Goal: Transaction & Acquisition: Purchase product/service

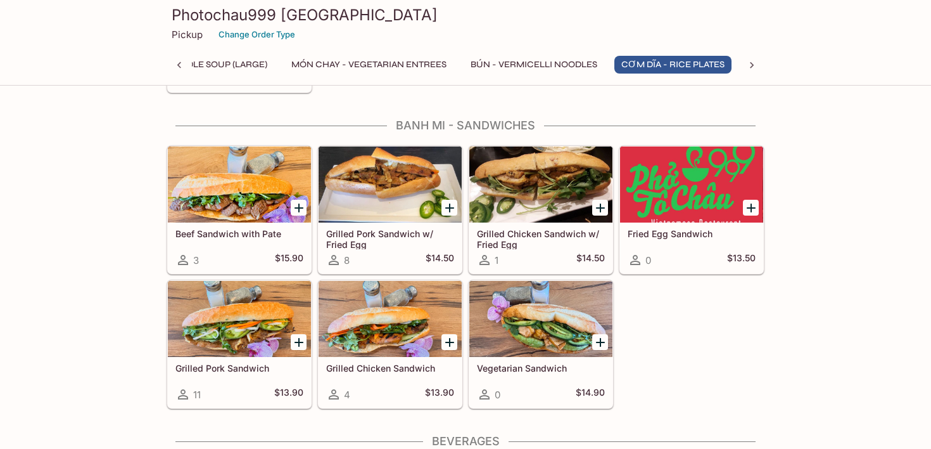
scroll to position [2508, 0]
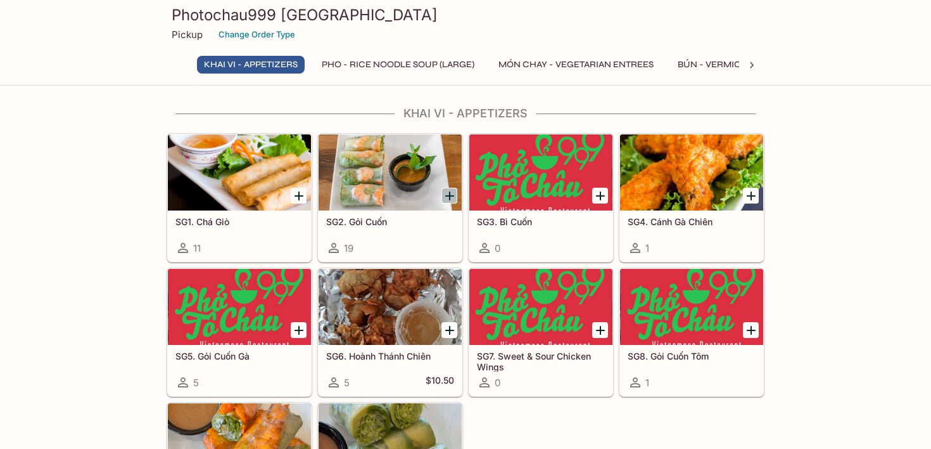
click at [452, 198] on icon "Add SG2. Gỏi Cuốn" at bounding box center [449, 195] width 15 height 15
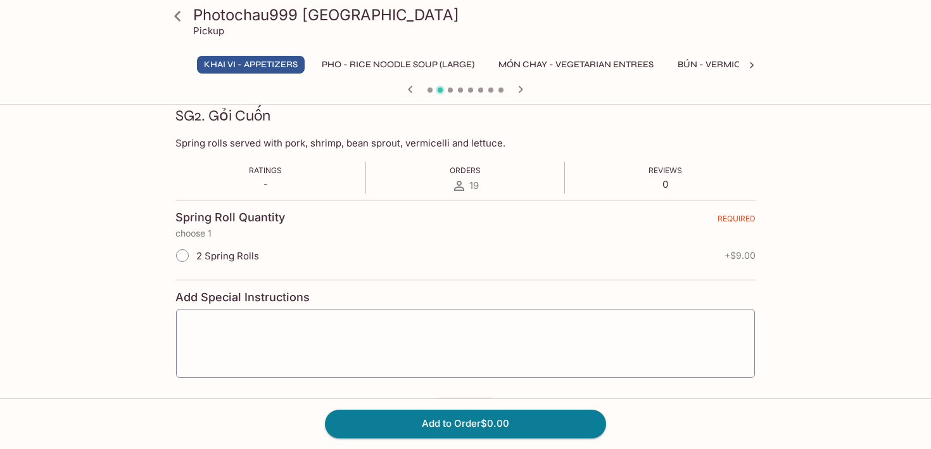
scroll to position [189, 0]
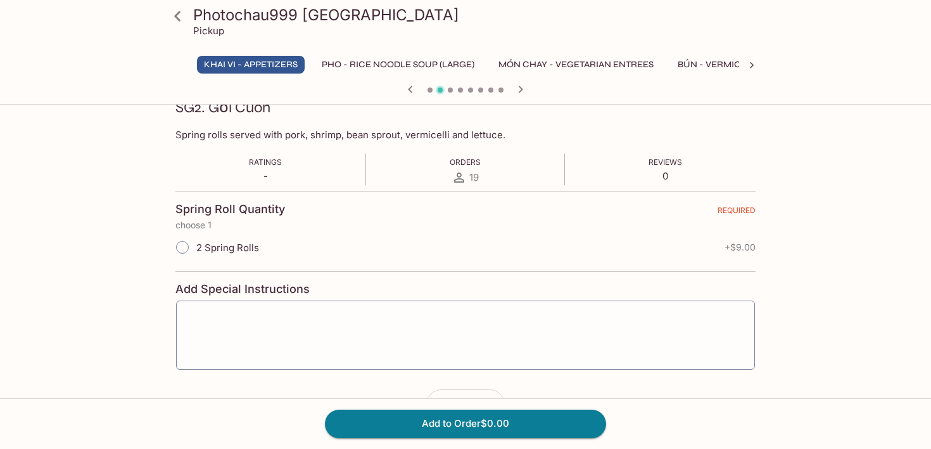
click at [178, 245] on input "2 Spring Rolls" at bounding box center [182, 247] width 27 height 27
radio input "true"
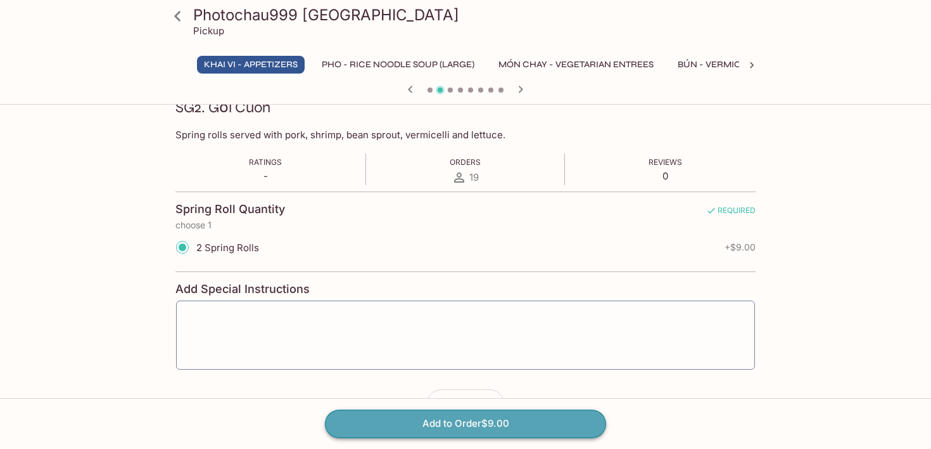
click at [449, 414] on button "Add to Order $9.00" at bounding box center [465, 423] width 281 height 28
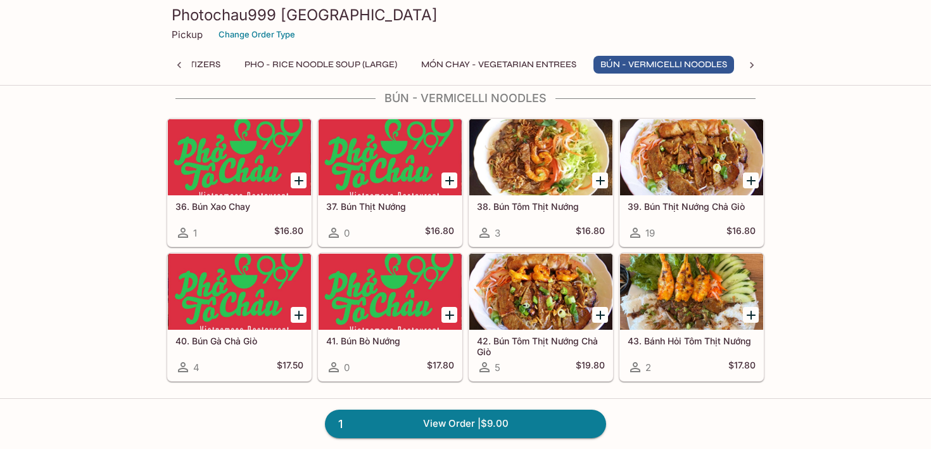
scroll to position [1764, 0]
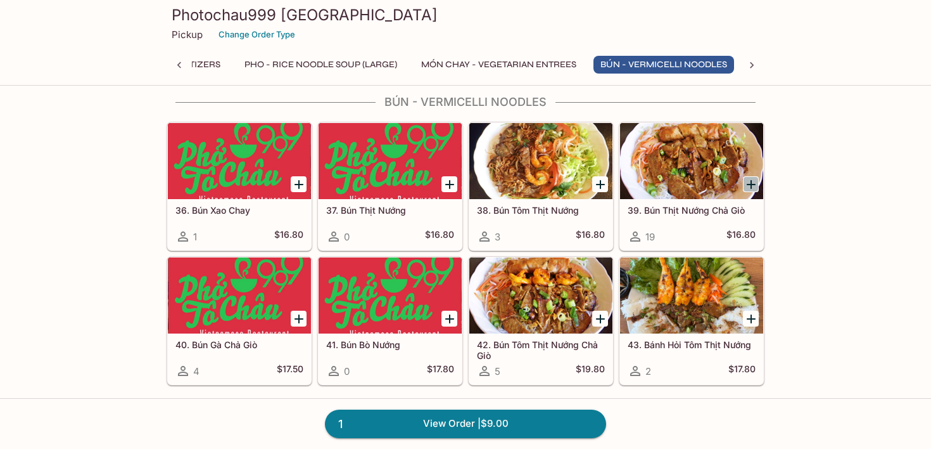
click at [751, 186] on icon "Add 39. Bún Thịt Nướng Chả Giò" at bounding box center [751, 184] width 15 height 15
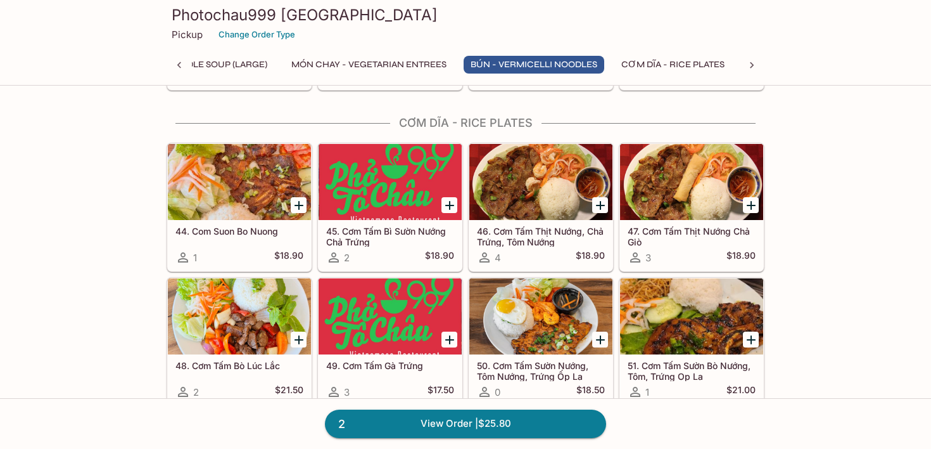
scroll to position [2063, 0]
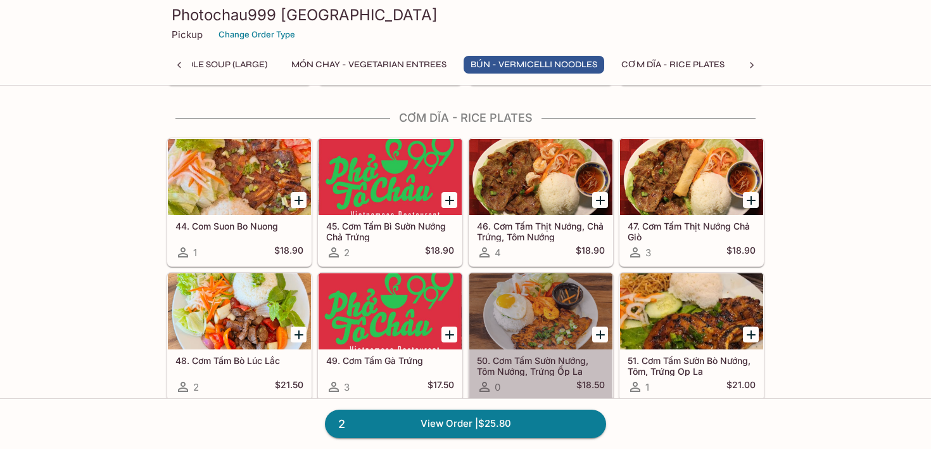
click at [556, 333] on div at bounding box center [540, 311] width 143 height 76
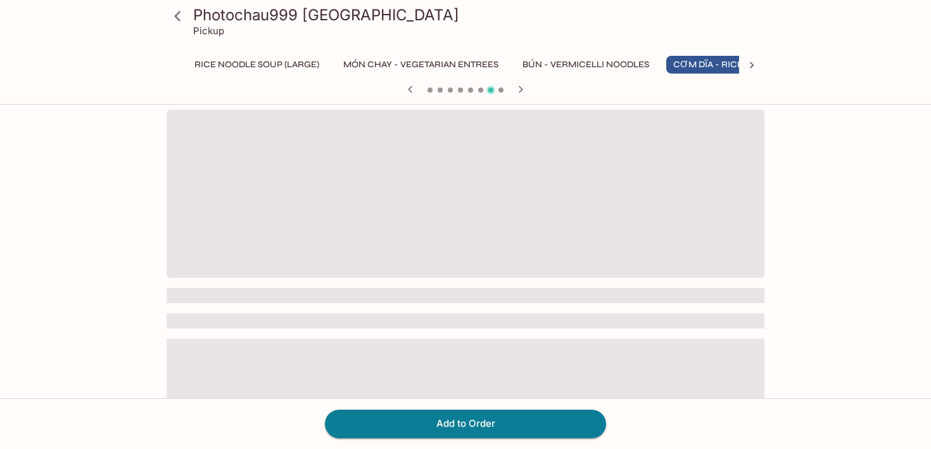
scroll to position [0, 207]
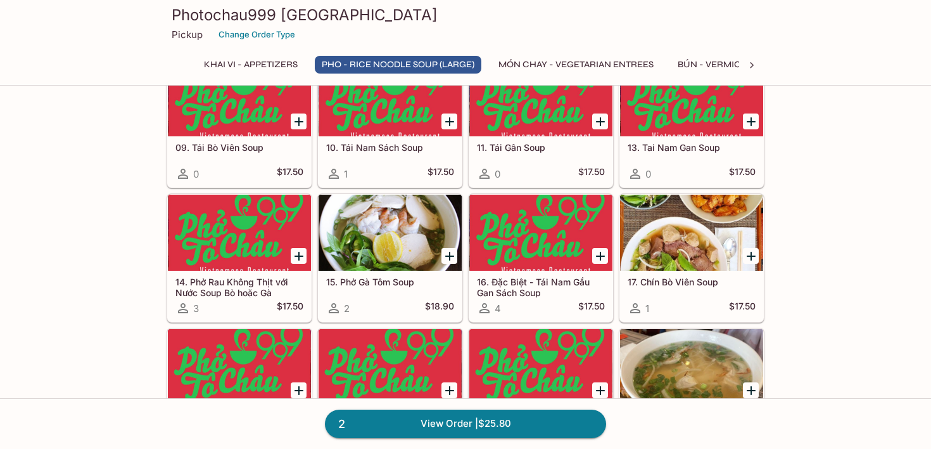
scroll to position [808, 0]
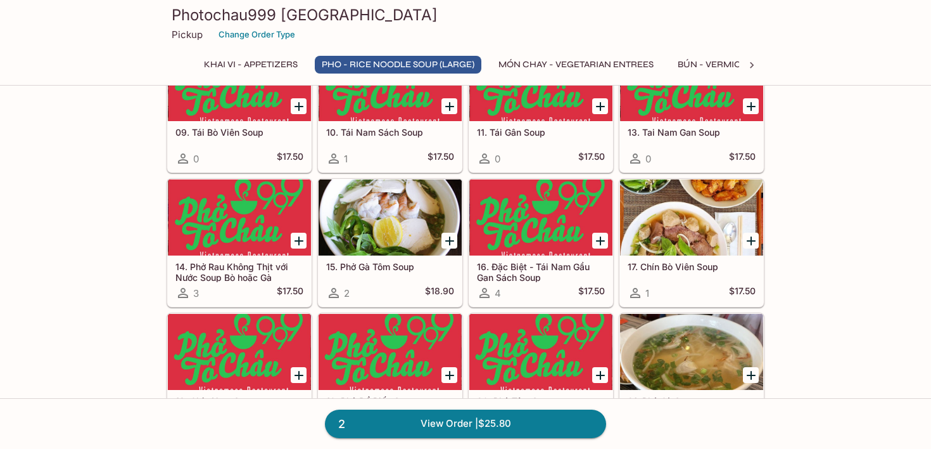
click at [551, 274] on h5 "16. Đặc Biệt - Tái Nam Gầu Gan Sách Soup" at bounding box center [541, 271] width 128 height 21
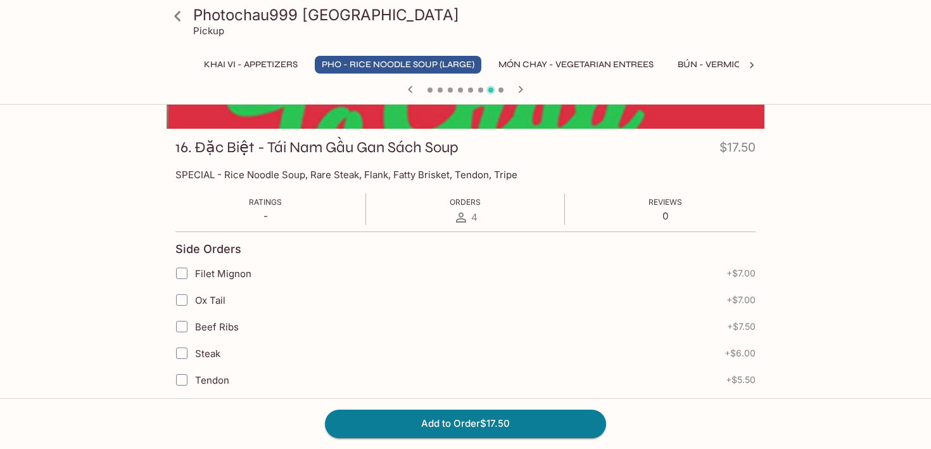
scroll to position [146, 0]
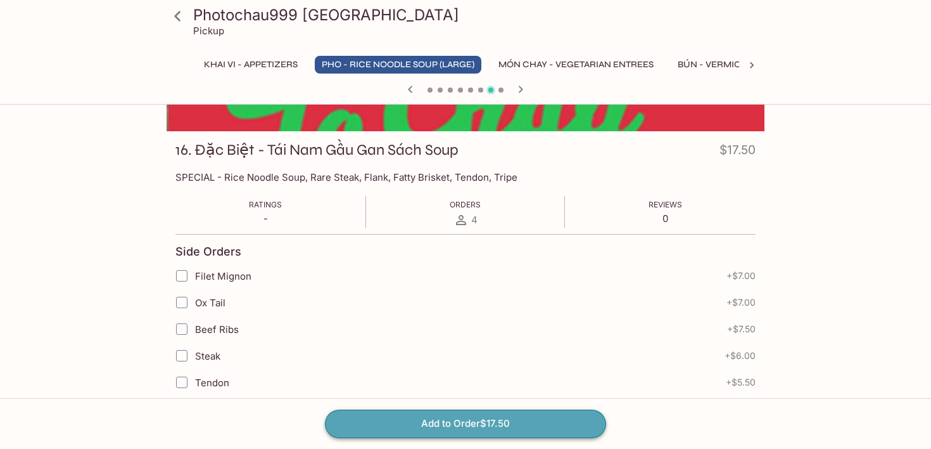
click at [528, 413] on button "Add to Order $17.50" at bounding box center [465, 423] width 281 height 28
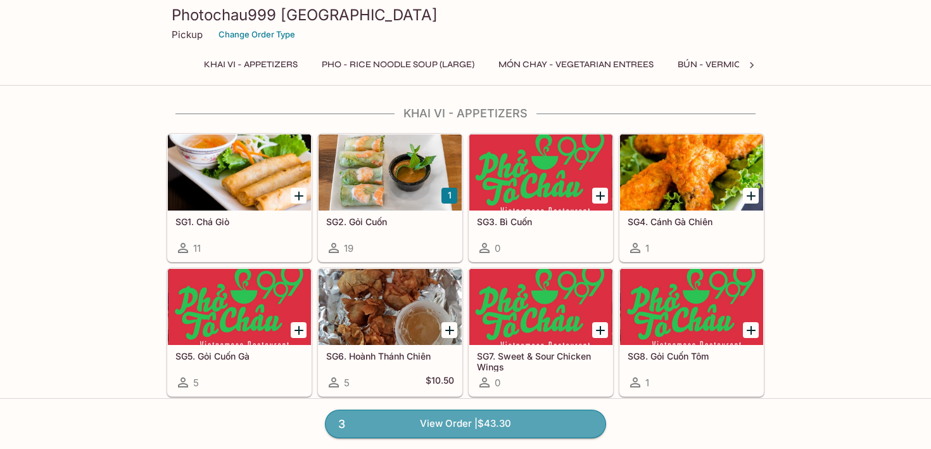
click at [528, 413] on link "3 View Order | $43.30" at bounding box center [465, 423] width 281 height 28
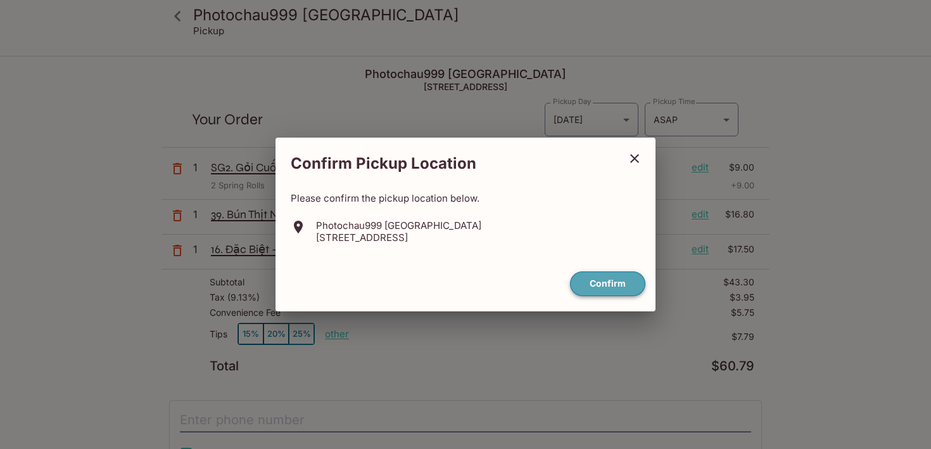
click at [607, 283] on button "Confirm" at bounding box center [607, 283] width 75 height 25
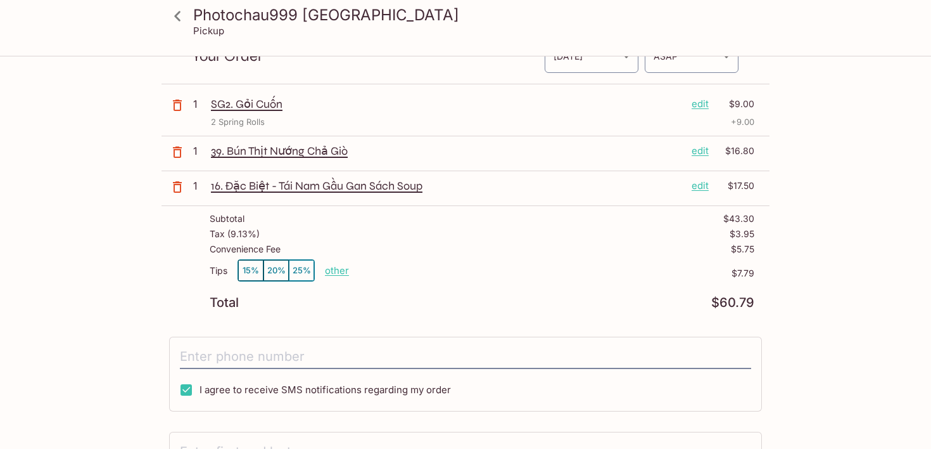
scroll to position [65, 0]
click at [340, 267] on p "other" at bounding box center [337, 268] width 24 height 12
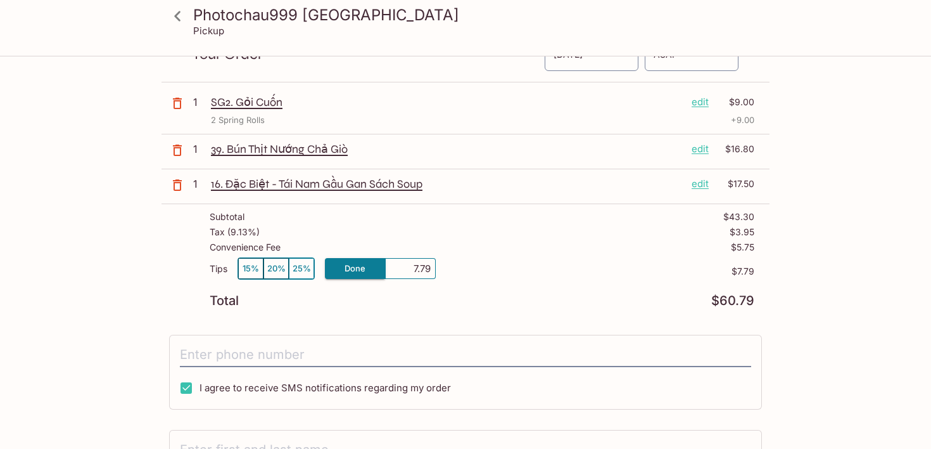
drag, startPoint x: 407, startPoint y: 270, endPoint x: 464, endPoint y: 271, distance: 57.0
click at [464, 271] on div "Tips 15% 20% 25% Done 7.79 $7.79" at bounding box center [482, 275] width 545 height 37
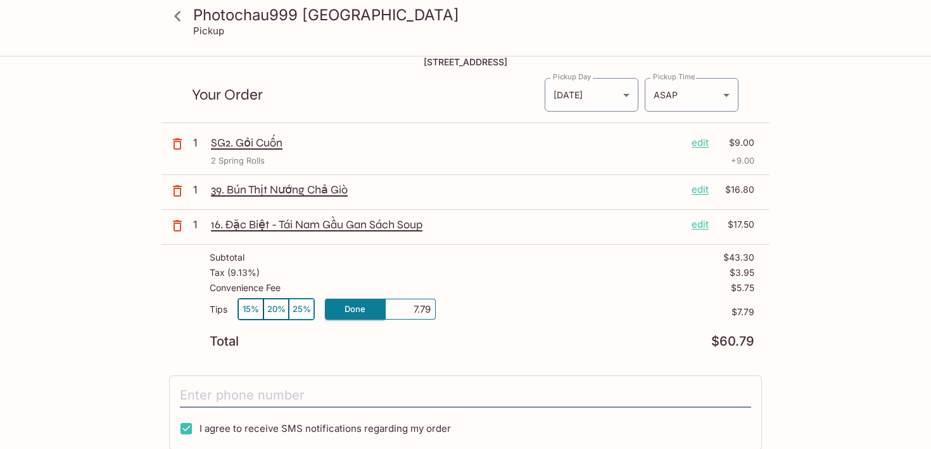
scroll to position [27, 0]
